Goal: Task Accomplishment & Management: Manage account settings

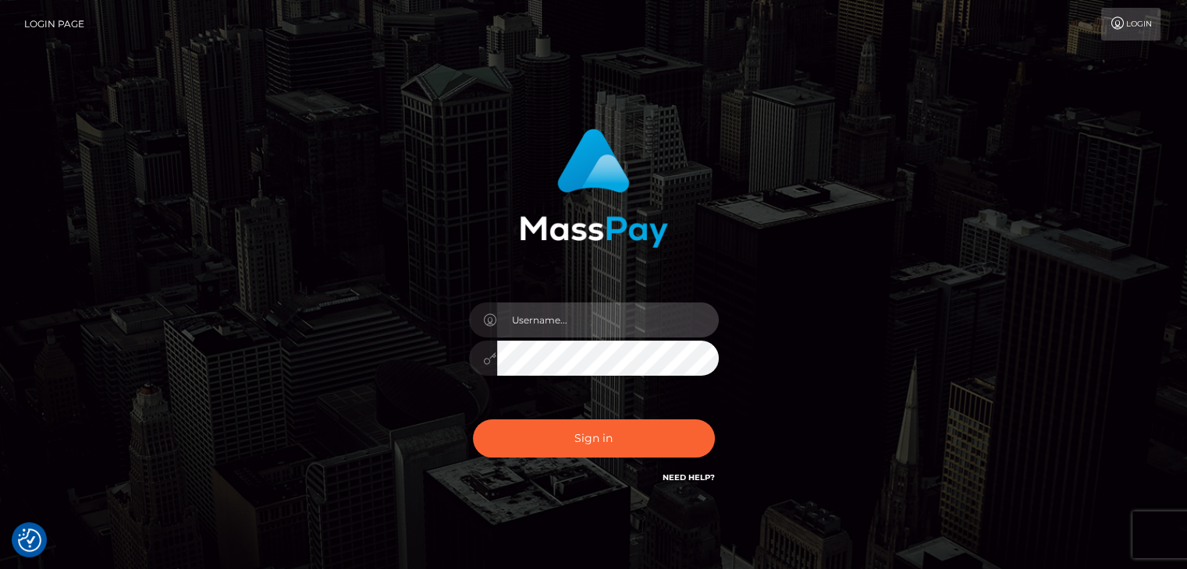
click at [580, 311] on input "text" at bounding box center [608, 320] width 222 height 35
type input "nadiairisxo@gmail.com"
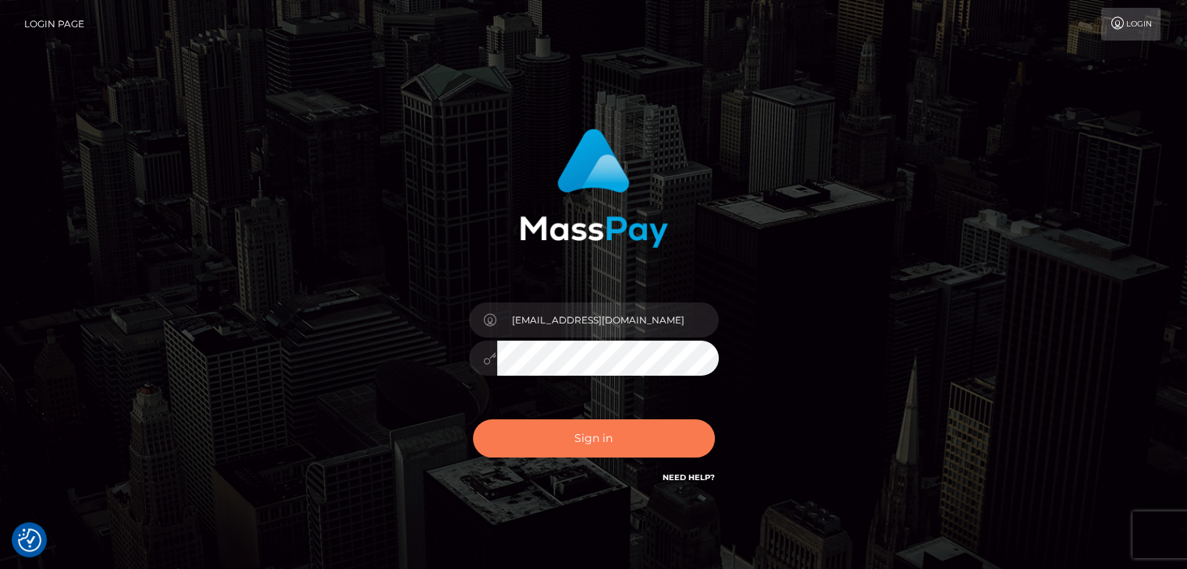
click at [590, 447] on button "Sign in" at bounding box center [594, 439] width 242 height 38
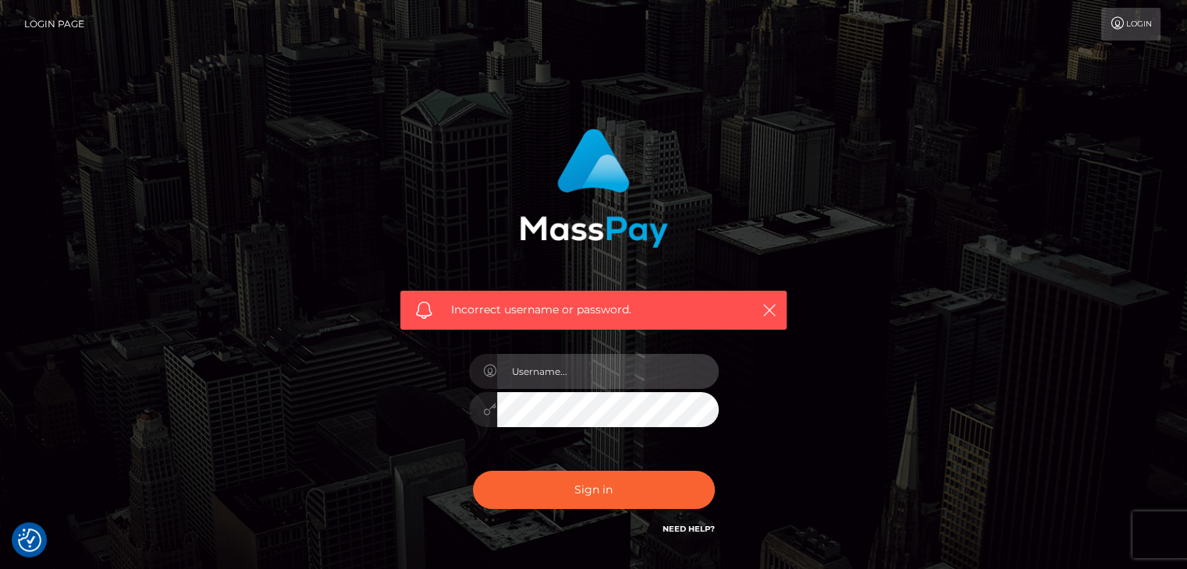
click at [575, 374] on input "text" at bounding box center [608, 371] width 222 height 35
type input "nadiairisxo@gmail.com"
click at [473, 471] on button "Sign in" at bounding box center [594, 490] width 242 height 38
click at [557, 366] on input "text" at bounding box center [608, 371] width 222 height 35
type input "nadiairisxo"
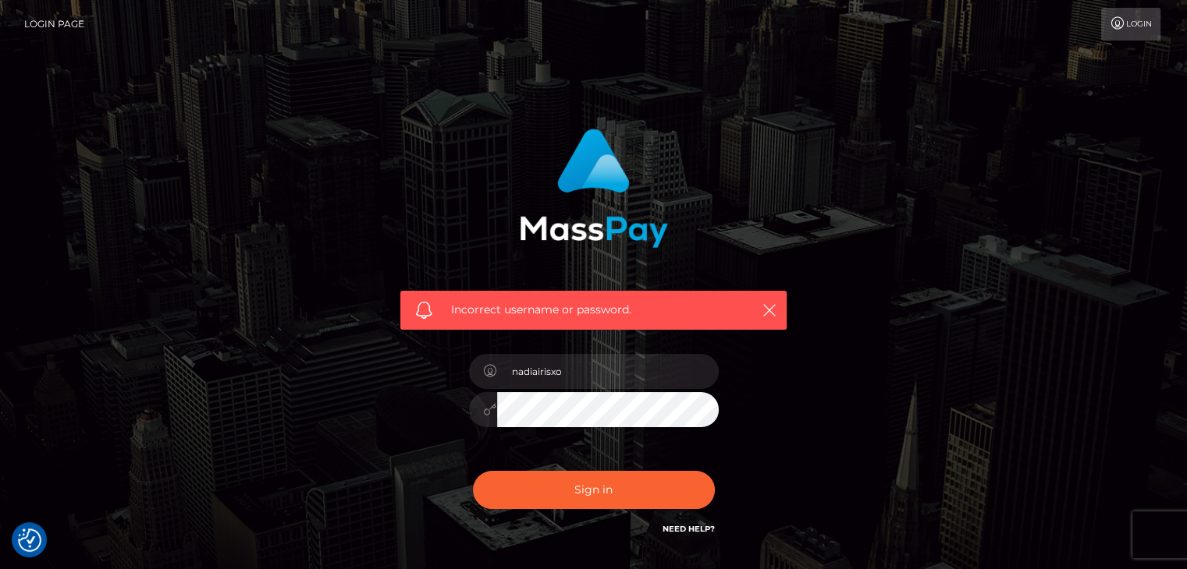
click at [473, 471] on button "Sign in" at bounding box center [594, 490] width 242 height 38
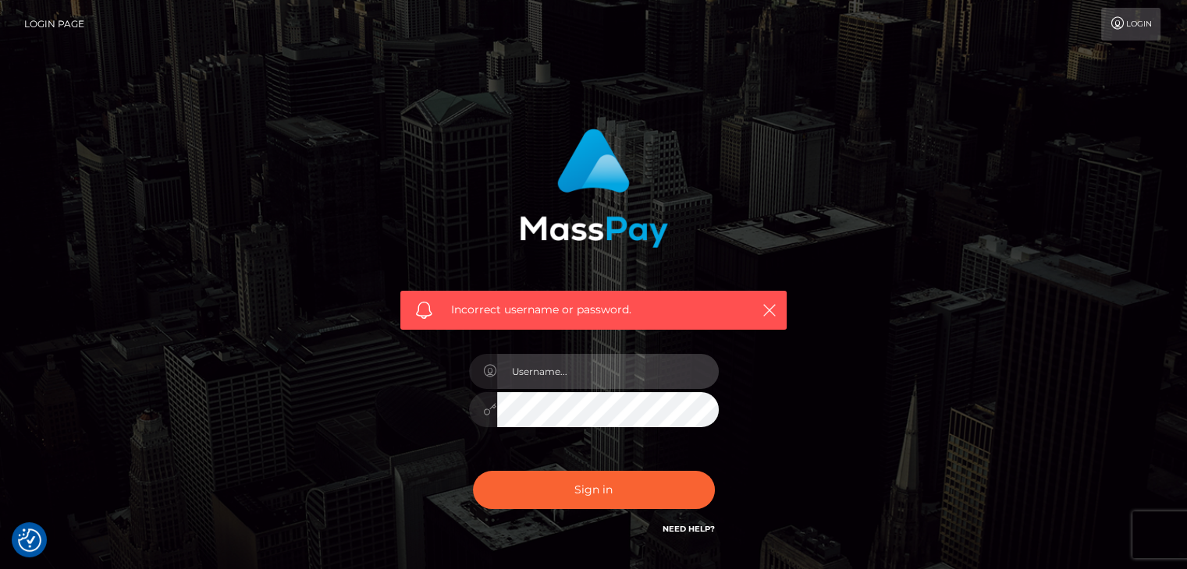
click at [559, 376] on input "text" at bounding box center [608, 371] width 222 height 35
type input "nadiairisxo@gmail.com"
click at [598, 385] on input "nadiairisxo@gmail.com" at bounding box center [608, 371] width 222 height 35
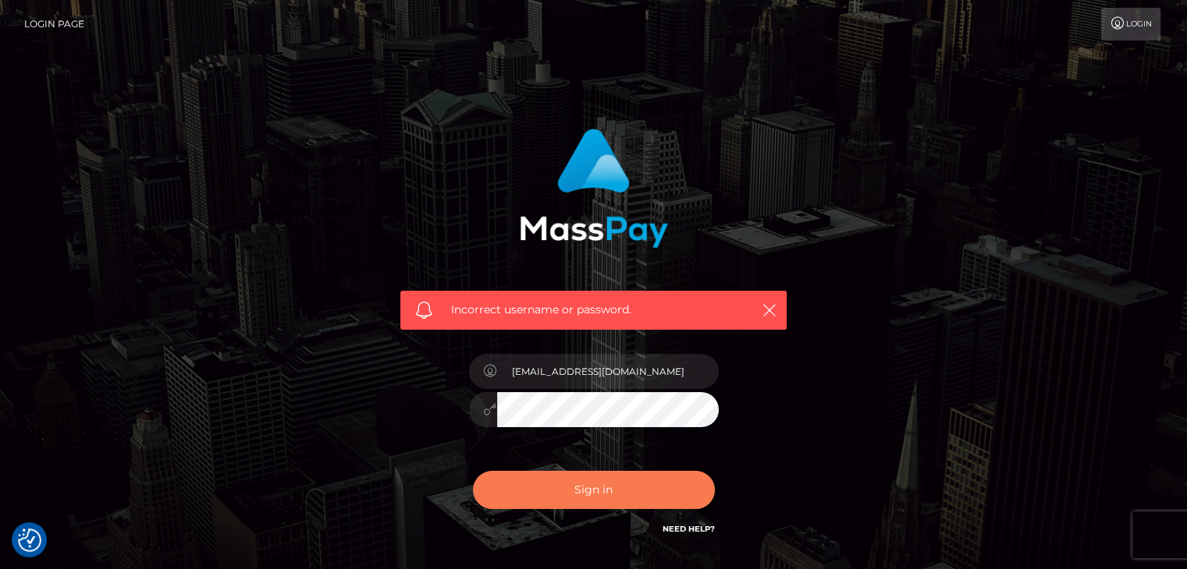
click at [524, 489] on button "Sign in" at bounding box center [594, 490] width 242 height 38
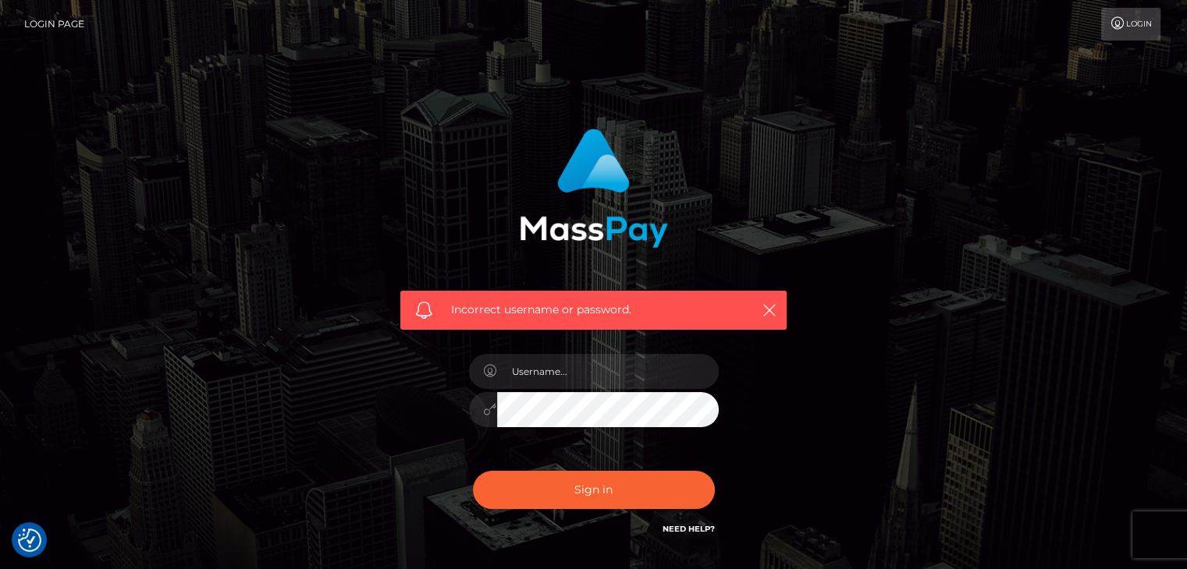
click at [1116, 27] on icon at bounding box center [1117, 23] width 16 height 12
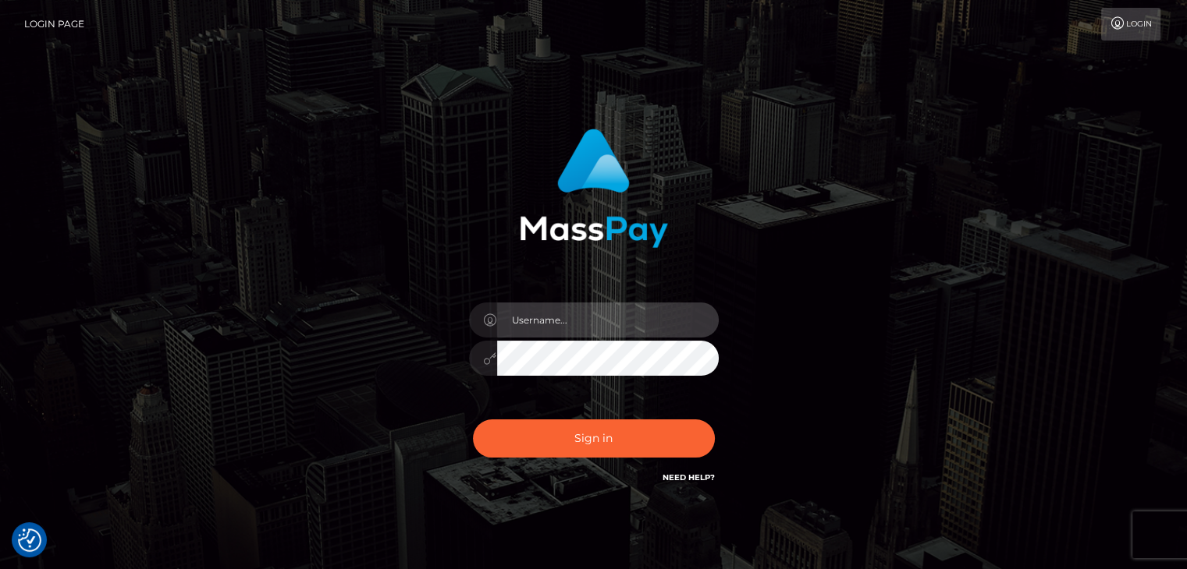
click at [612, 318] on input "text" at bounding box center [608, 320] width 222 height 35
click at [48, 18] on link "Login Page" at bounding box center [54, 24] width 60 height 33
click at [686, 480] on link "Need Help?" at bounding box center [688, 478] width 52 height 10
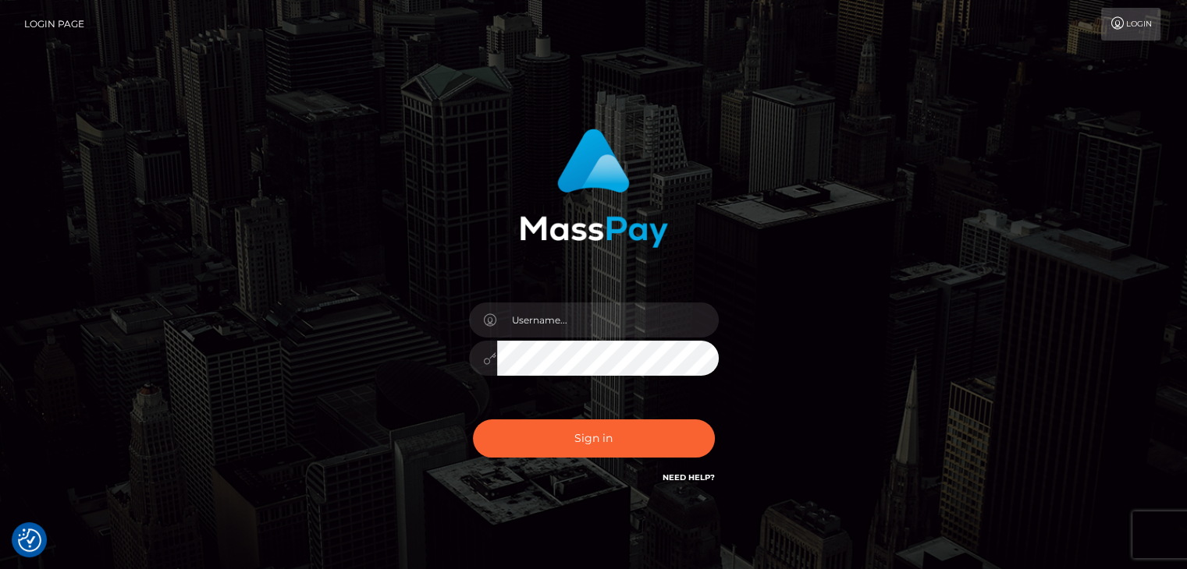
click at [697, 472] on h6 "Need Help?" at bounding box center [688, 476] width 52 height 13
click at [706, 476] on link "Need Help?" at bounding box center [688, 478] width 52 height 10
click at [694, 479] on link "Need Help?" at bounding box center [688, 478] width 52 height 10
click at [1111, 20] on icon at bounding box center [1117, 23] width 16 height 12
click at [667, 481] on link "Need Help?" at bounding box center [688, 478] width 52 height 10
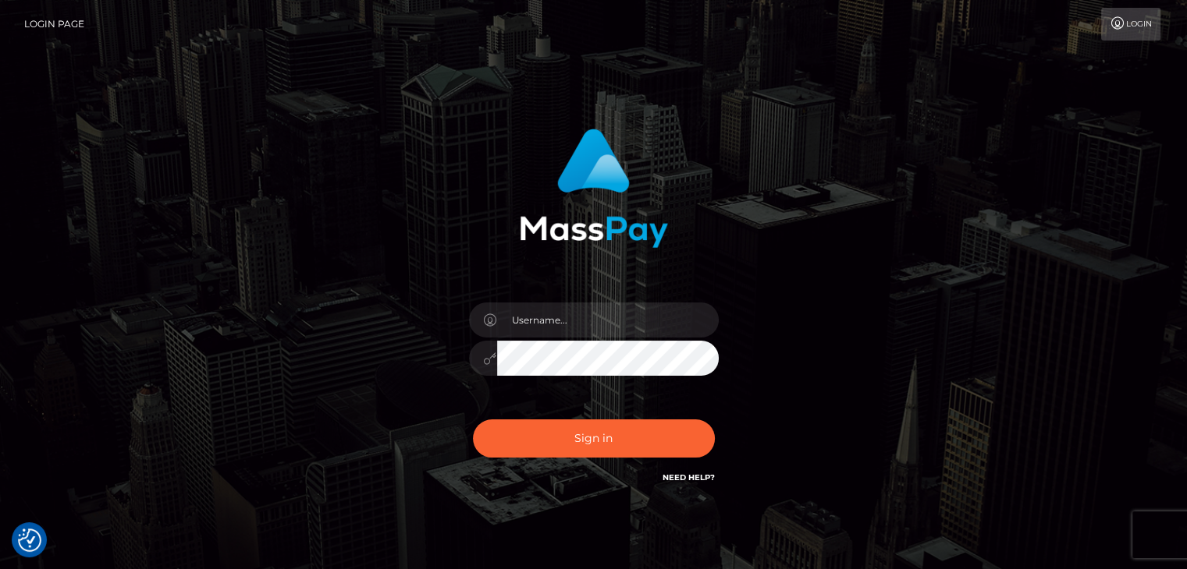
click at [667, 481] on link "Need Help?" at bounding box center [688, 478] width 52 height 10
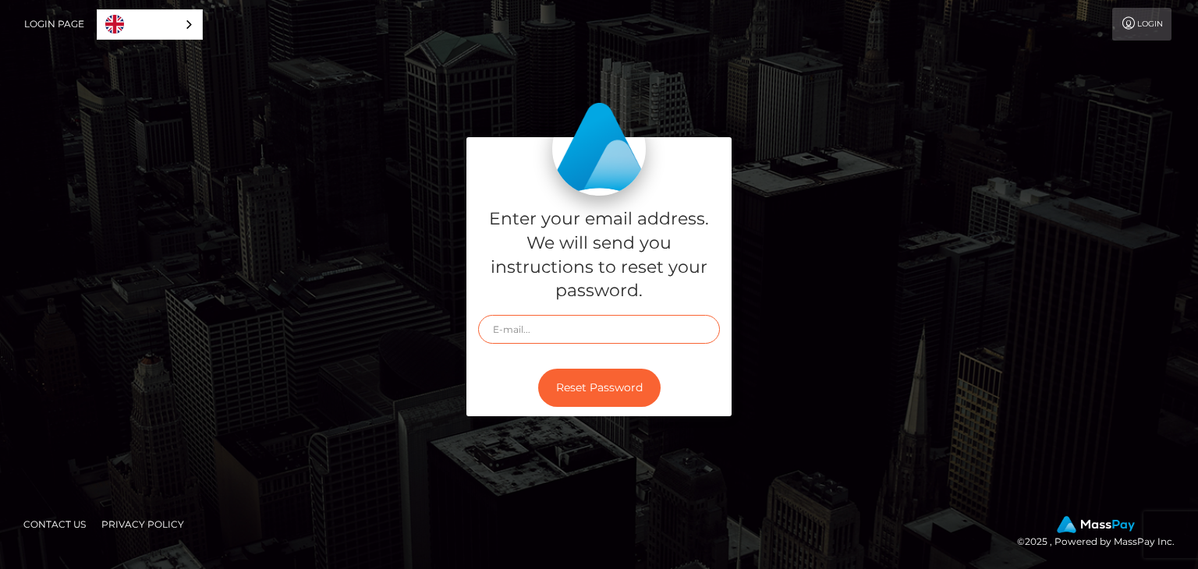
click at [521, 321] on input "text" at bounding box center [599, 329] width 242 height 29
type input "nadiairisxo@gmail.com"
click at [574, 392] on button "Reset Password" at bounding box center [599, 388] width 122 height 38
